Goal: Transaction & Acquisition: Purchase product/service

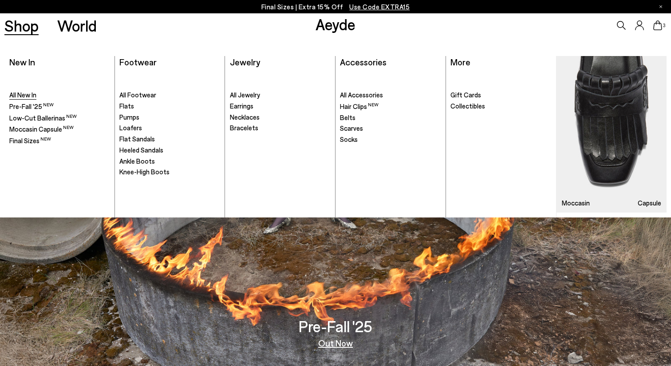
click at [33, 95] on span "All New In" at bounding box center [22, 95] width 27 height 8
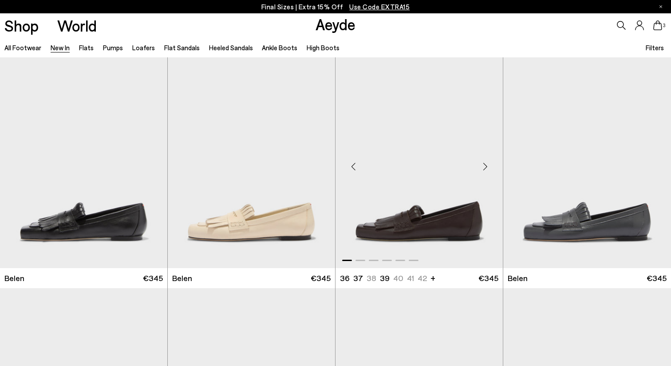
click at [385, 220] on img "1 / 6" at bounding box center [419, 162] width 167 height 211
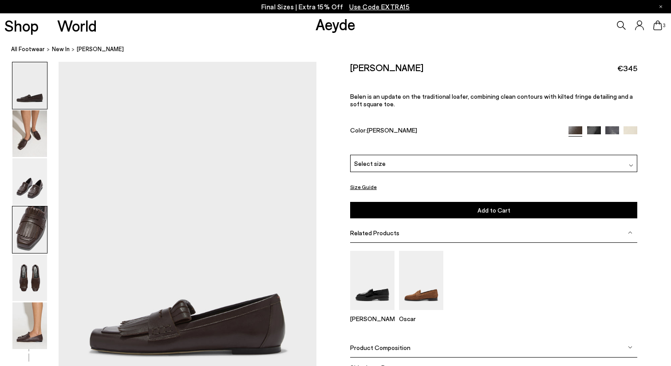
click at [35, 233] on img at bounding box center [29, 229] width 35 height 47
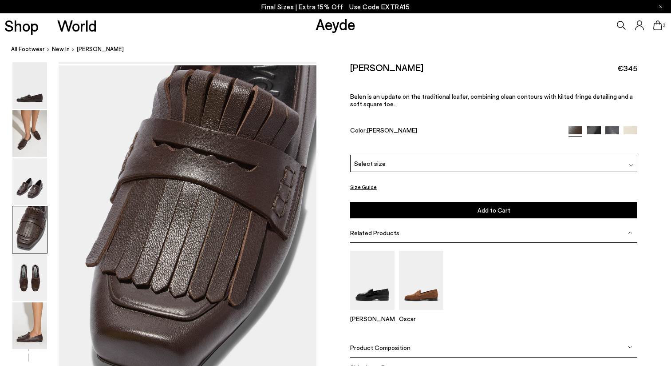
scroll to position [1037, 0]
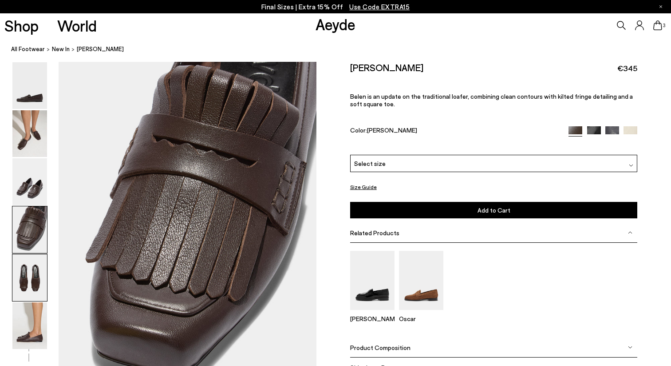
click at [27, 264] on img at bounding box center [29, 277] width 35 height 47
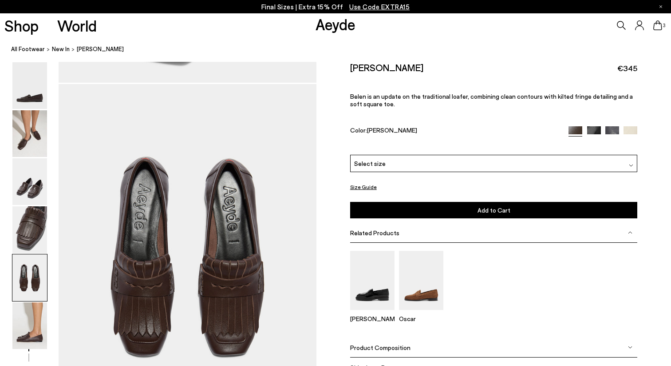
scroll to position [1383, 0]
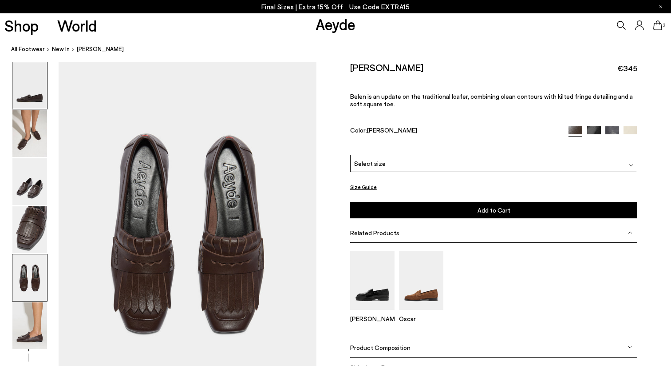
click at [31, 99] on img at bounding box center [29, 85] width 35 height 47
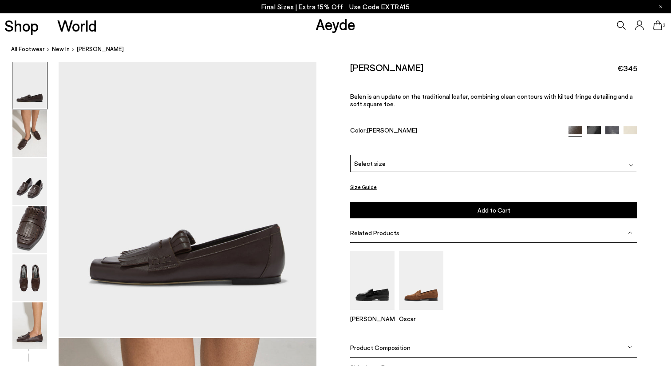
scroll to position [75, 0]
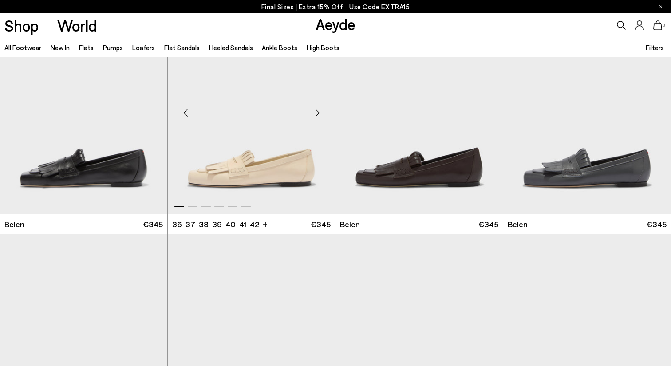
scroll to position [75, 0]
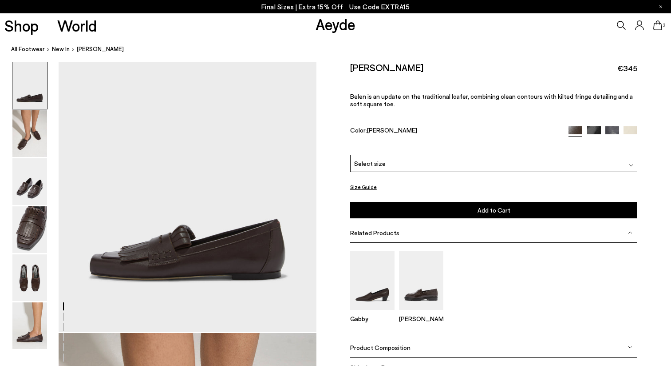
scroll to position [36, 0]
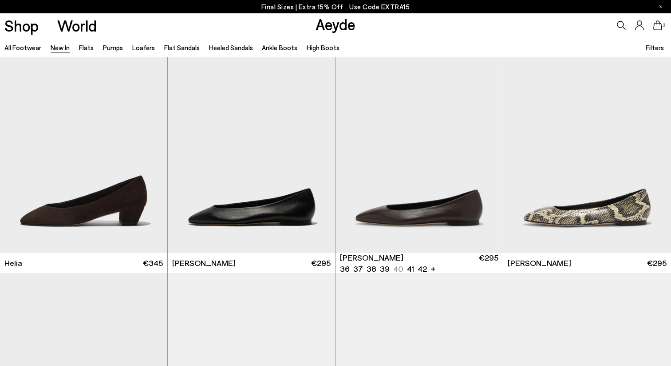
scroll to position [943, 0]
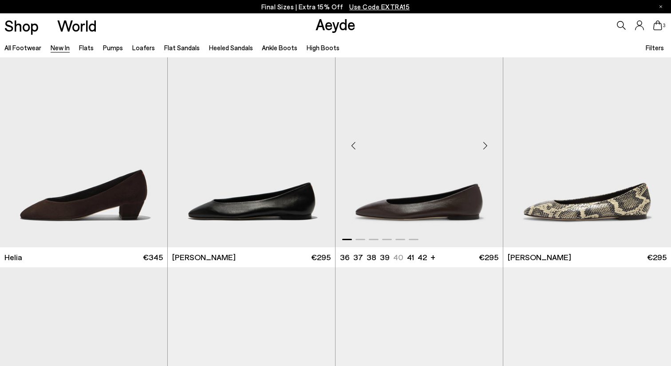
click at [431, 199] on img "1 / 6" at bounding box center [419, 141] width 167 height 211
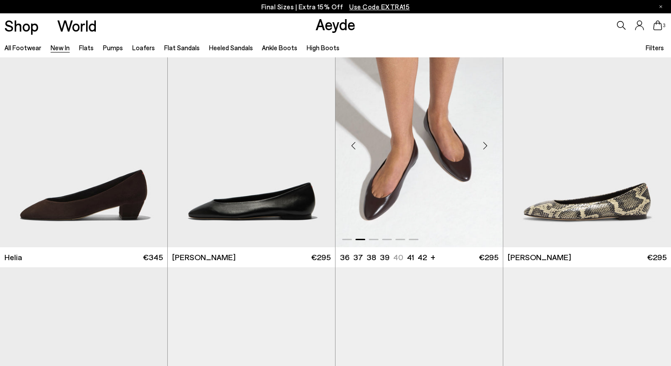
click at [384, 183] on img "2 / 6" at bounding box center [419, 141] width 167 height 211
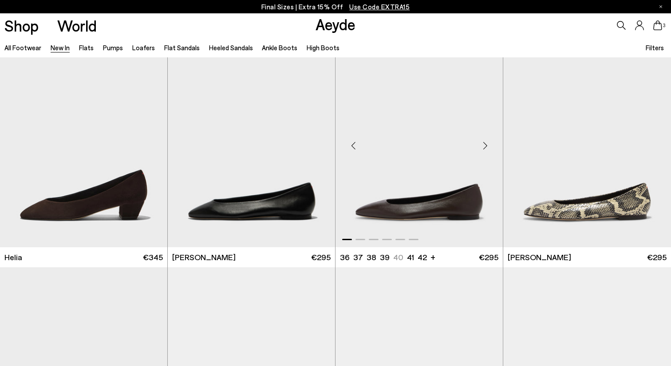
click at [382, 183] on img "1 / 6" at bounding box center [419, 141] width 167 height 211
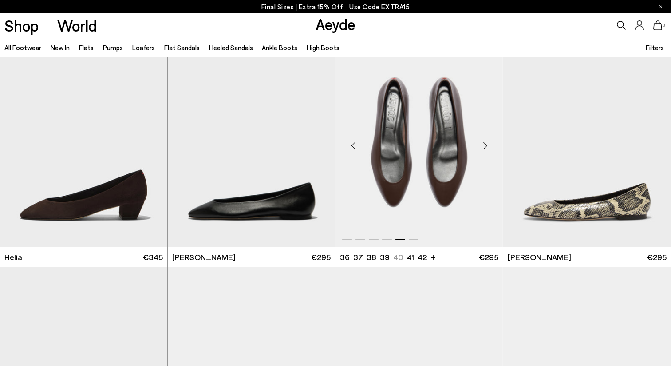
click at [433, 203] on img "5 / 6" at bounding box center [419, 141] width 167 height 211
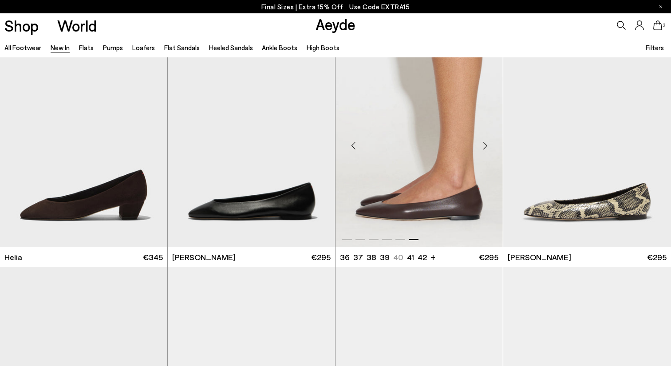
click at [433, 203] on img "6 / 6" at bounding box center [419, 141] width 167 height 211
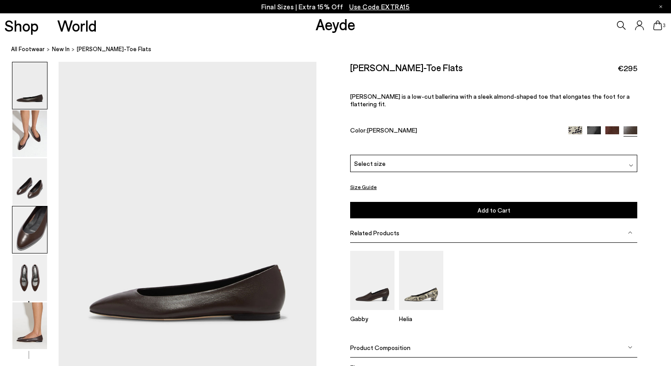
click at [41, 234] on img at bounding box center [29, 229] width 35 height 47
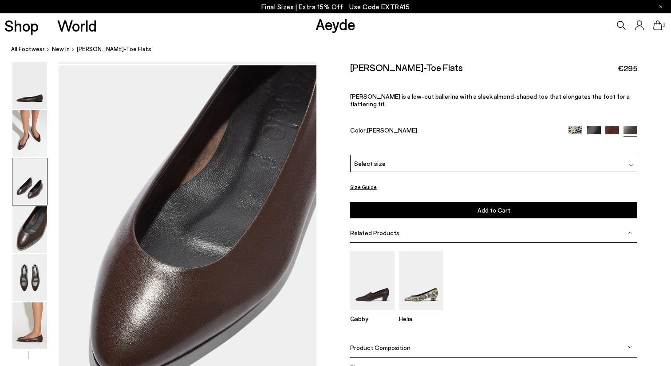
scroll to position [997, 0]
